Goal: Task Accomplishment & Management: Manage account settings

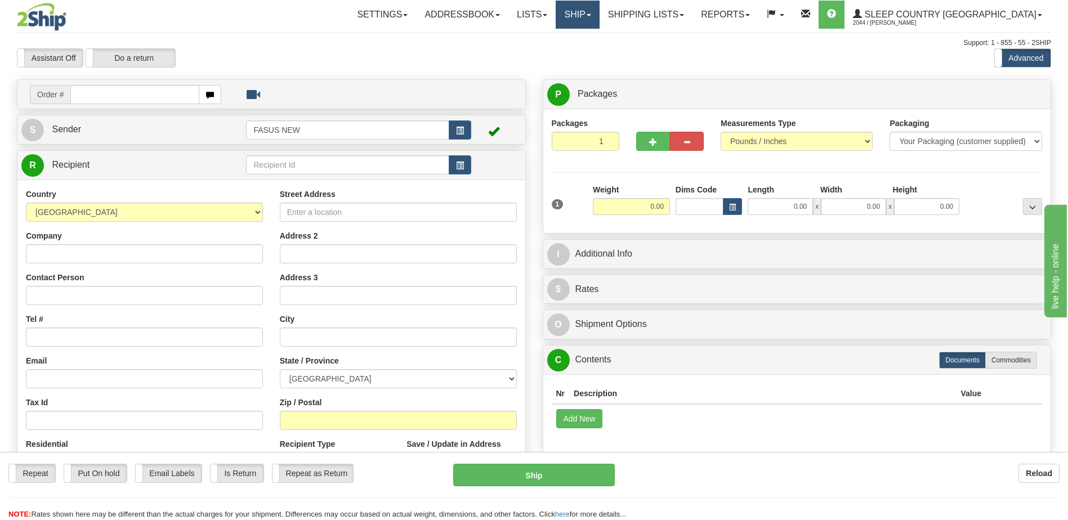
click at [599, 13] on link "Ship" at bounding box center [576, 15] width 43 height 28
click at [588, 53] on span "OnHold / Order Queue" at bounding box center [547, 54] width 79 height 9
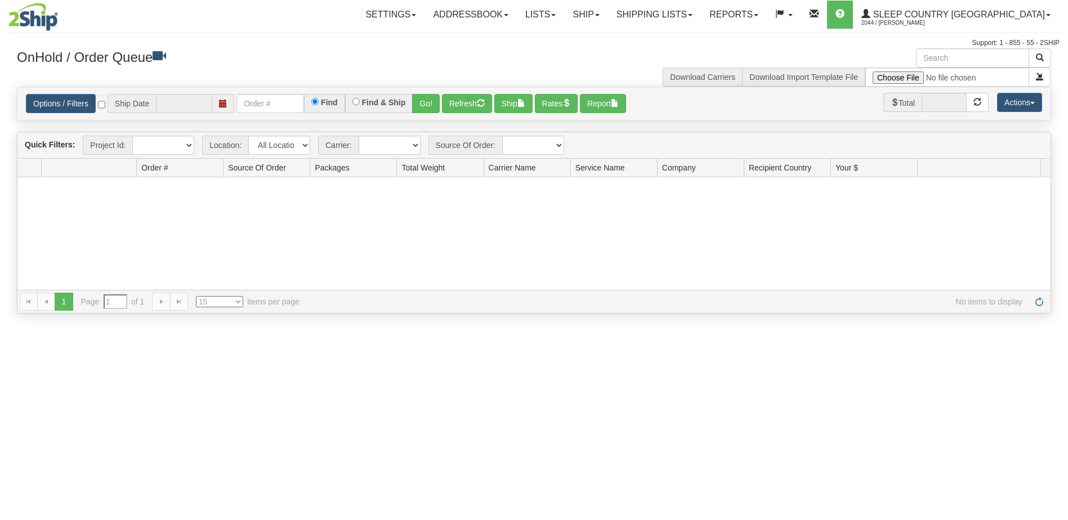
type input "[DATE]"
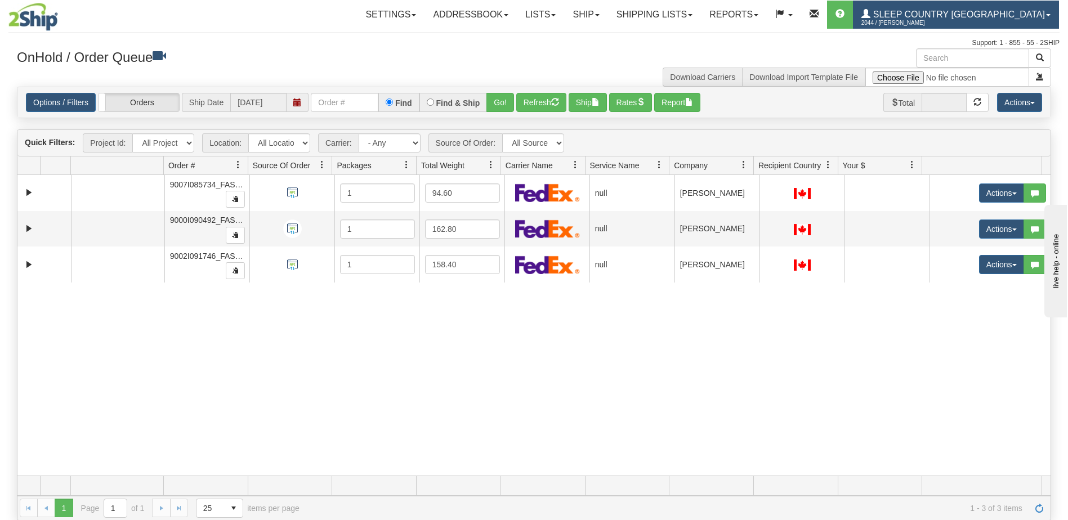
click at [987, 12] on span "Sleep Country [GEOGRAPHIC_DATA]" at bounding box center [957, 15] width 174 height 10
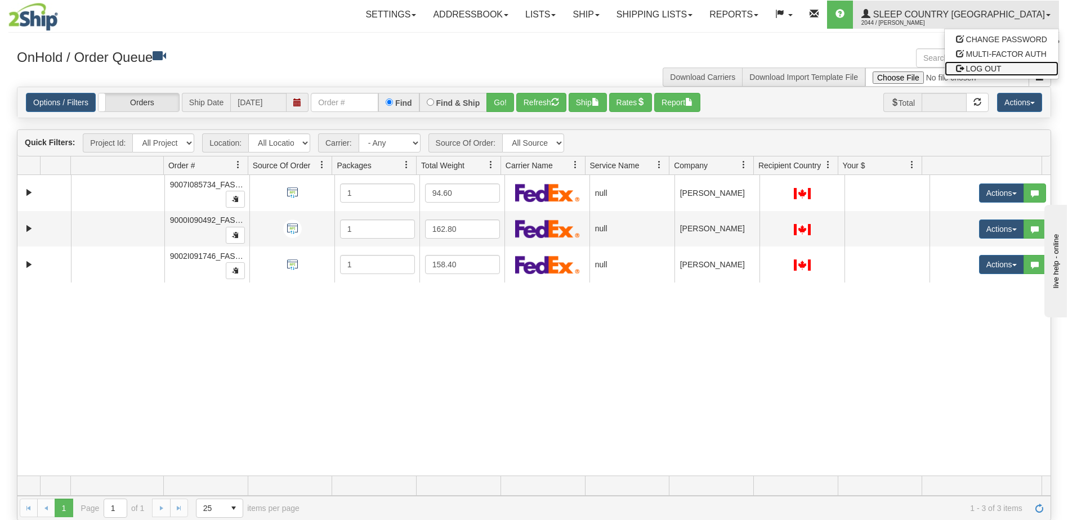
click at [994, 68] on span "LOG OUT" at bounding box center [983, 68] width 35 height 9
